Goal: Check status: Check status

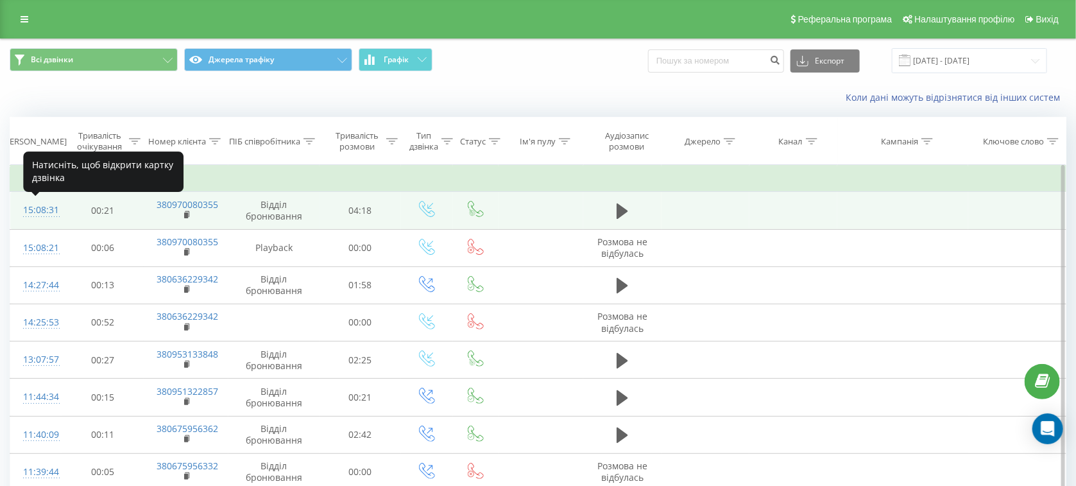
click at [46, 216] on div "15:08:31" at bounding box center [36, 210] width 26 height 25
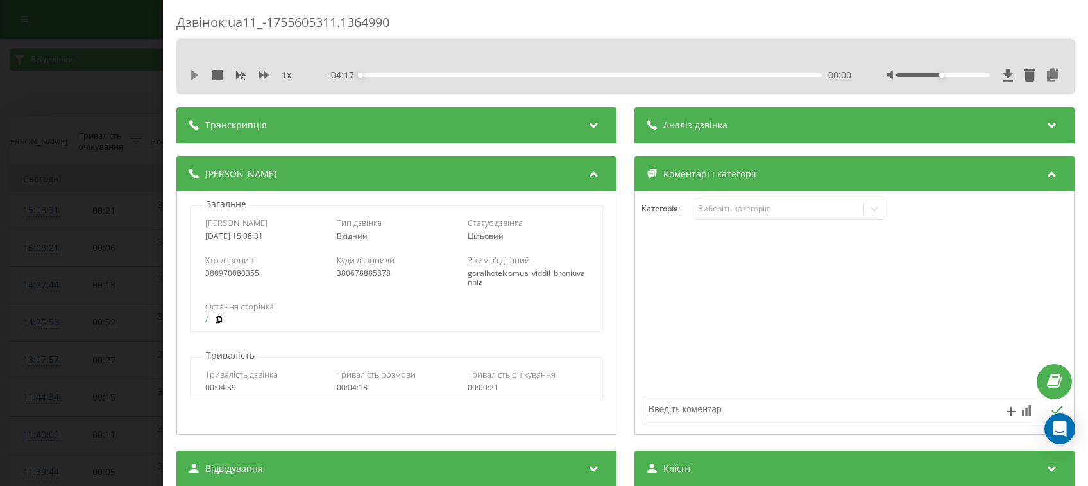
click at [196, 75] on icon at bounding box center [195, 75] width 8 height 10
click at [628, 75] on div "02:32" at bounding box center [591, 75] width 461 height 4
click at [957, 79] on div at bounding box center [975, 75] width 175 height 13
click at [965, 75] on div at bounding box center [943, 75] width 93 height 4
click at [974, 73] on div at bounding box center [943, 75] width 93 height 4
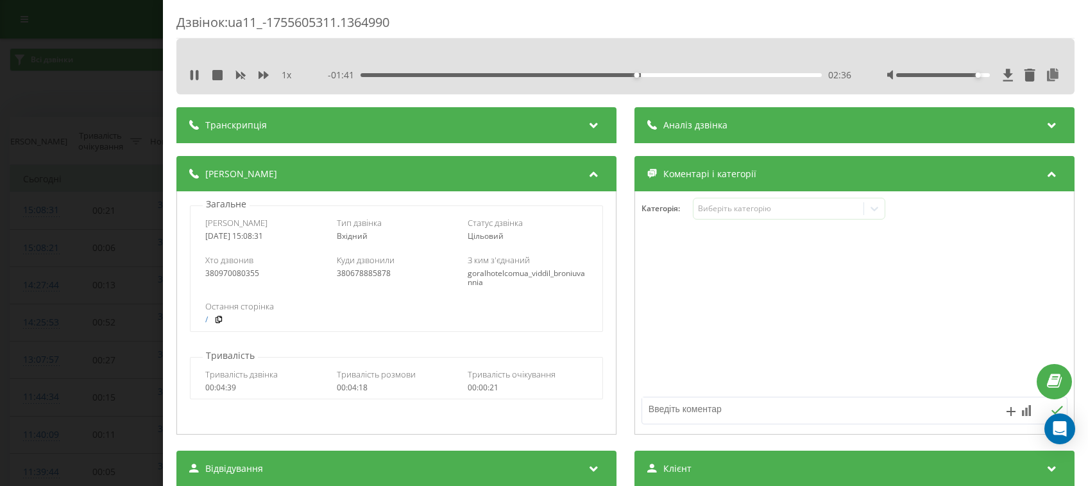
click at [974, 73] on div at bounding box center [943, 75] width 93 height 4
click at [859, 40] on div "1 x - 01:07 03:10 03:10" at bounding box center [625, 67] width 899 height 56
click at [199, 71] on icon at bounding box center [194, 75] width 10 height 10
